Goal: Find specific page/section: Find specific page/section

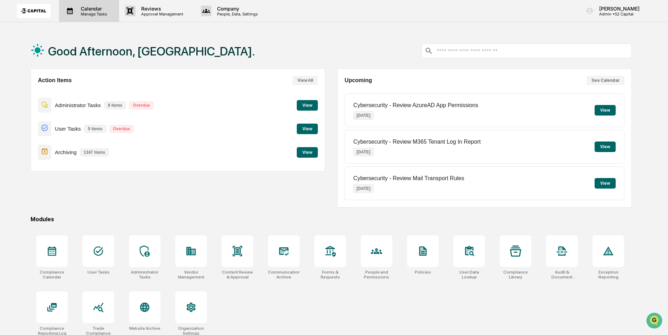
click at [78, 9] on p "Calendar" at bounding box center [92, 9] width 35 height 6
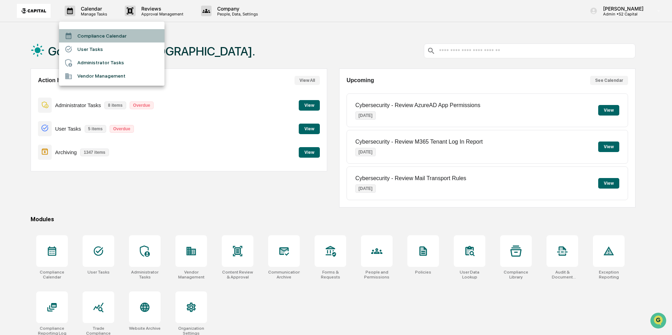
click at [93, 35] on li "Compliance Calendar" at bounding box center [111, 35] width 105 height 13
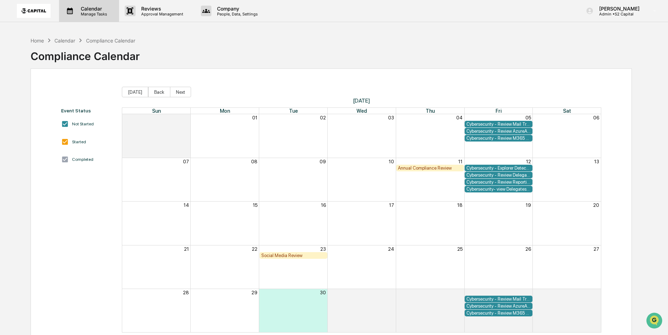
click at [89, 12] on p "Manage Tasks" at bounding box center [92, 14] width 35 height 5
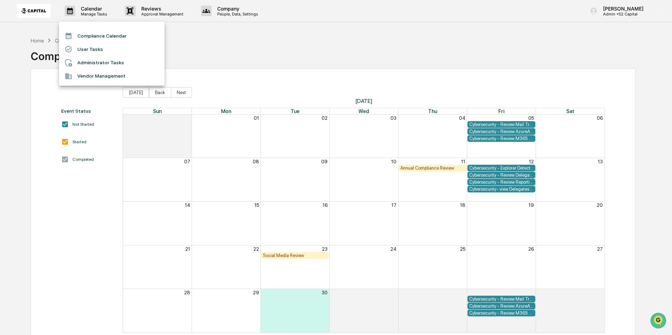
click at [93, 51] on li "User Tasks" at bounding box center [111, 49] width 105 height 13
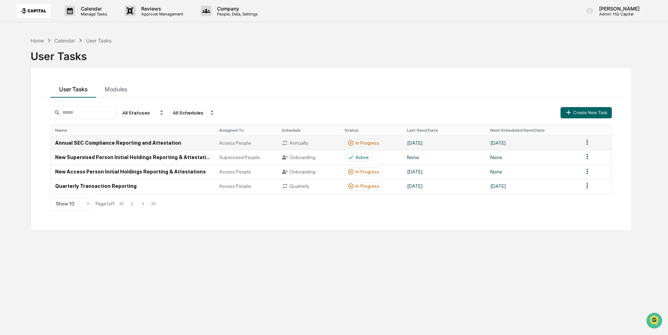
click at [459, 148] on td "[DATE]" at bounding box center [444, 143] width 83 height 14
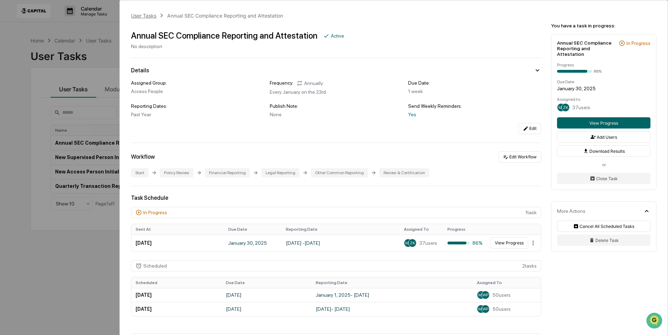
click at [137, 16] on div "User Tasks" at bounding box center [143, 16] width 25 height 6
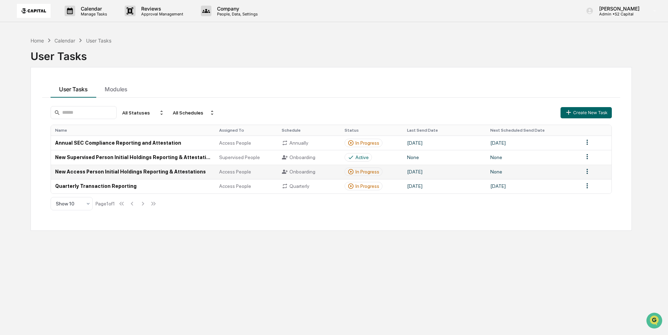
click at [315, 173] on div "Onboarding" at bounding box center [309, 172] width 54 height 6
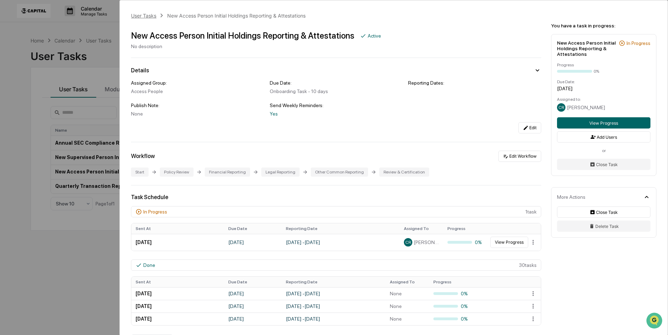
click at [142, 15] on div "User Tasks" at bounding box center [143, 16] width 25 height 6
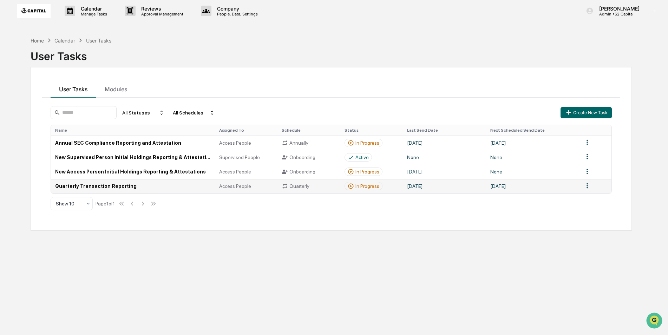
click at [161, 185] on td "Quarterly Transaction Reporting" at bounding box center [133, 186] width 164 height 14
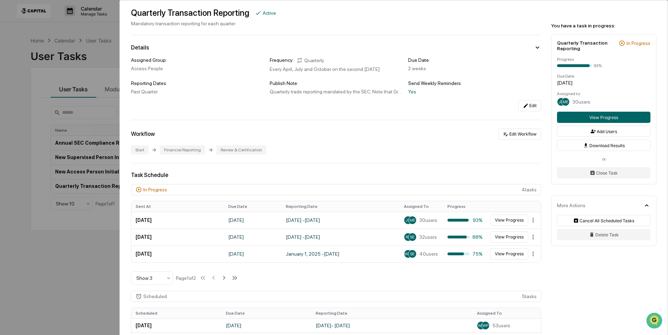
scroll to position [35, 0]
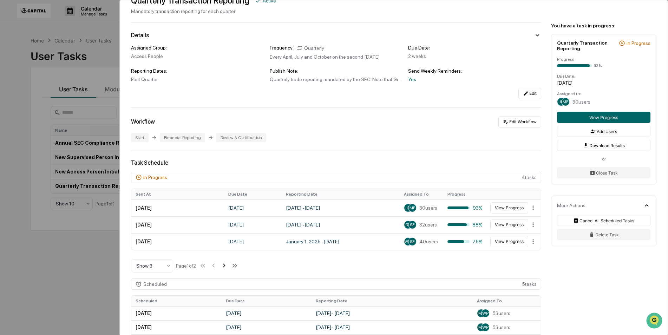
click at [222, 268] on icon at bounding box center [224, 266] width 8 height 8
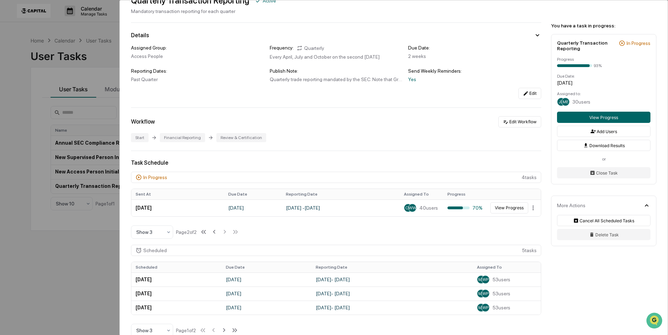
click at [19, 35] on div "User Tasks Quarterly Transaction Reporting Quarterly Transaction Reporting Acti…" at bounding box center [334, 167] width 668 height 335
